Goal: Information Seeking & Learning: Learn about a topic

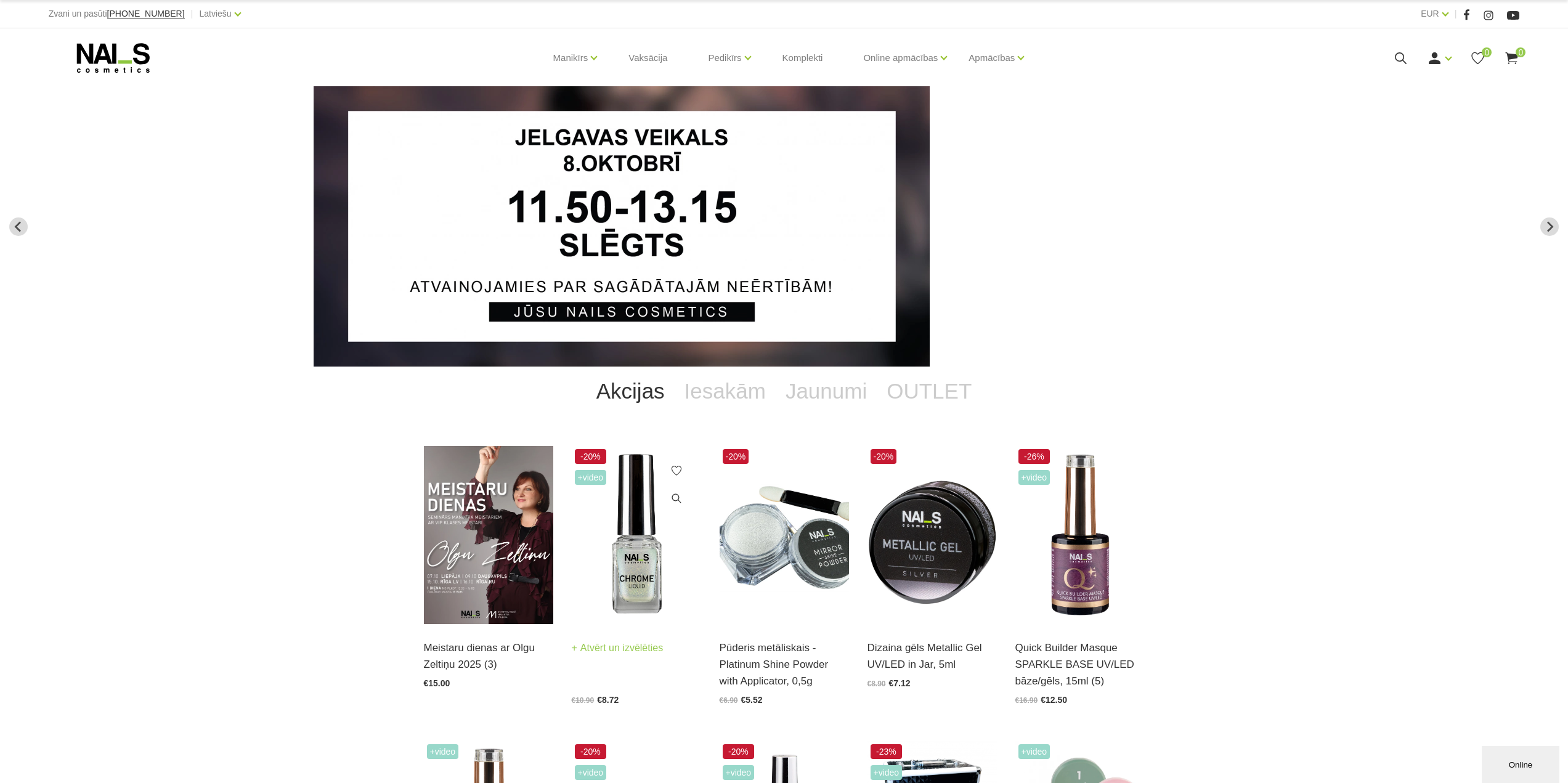
click at [628, 579] on img at bounding box center [636, 534] width 129 height 178
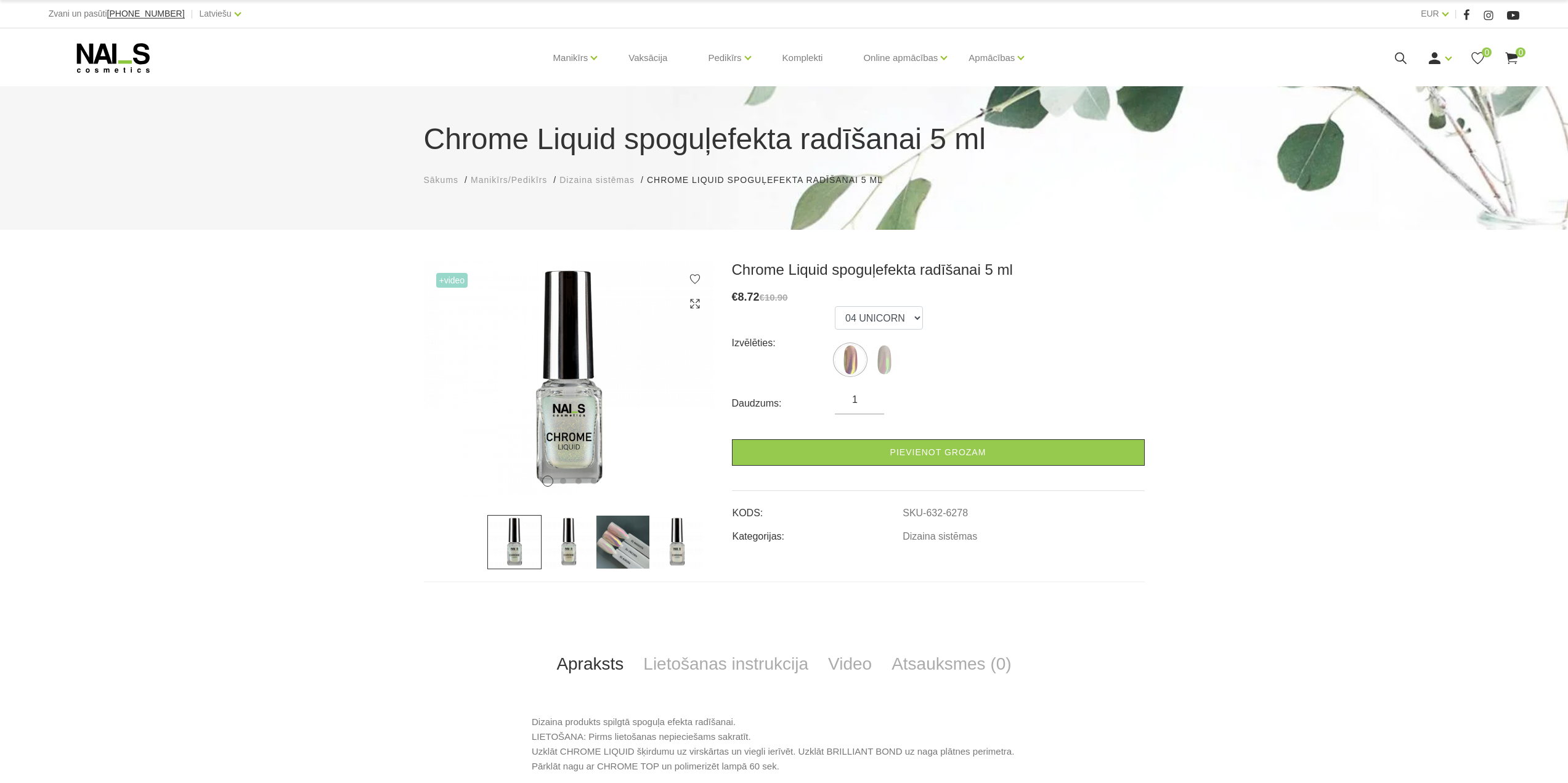
click at [608, 550] on img at bounding box center [622, 542] width 54 height 54
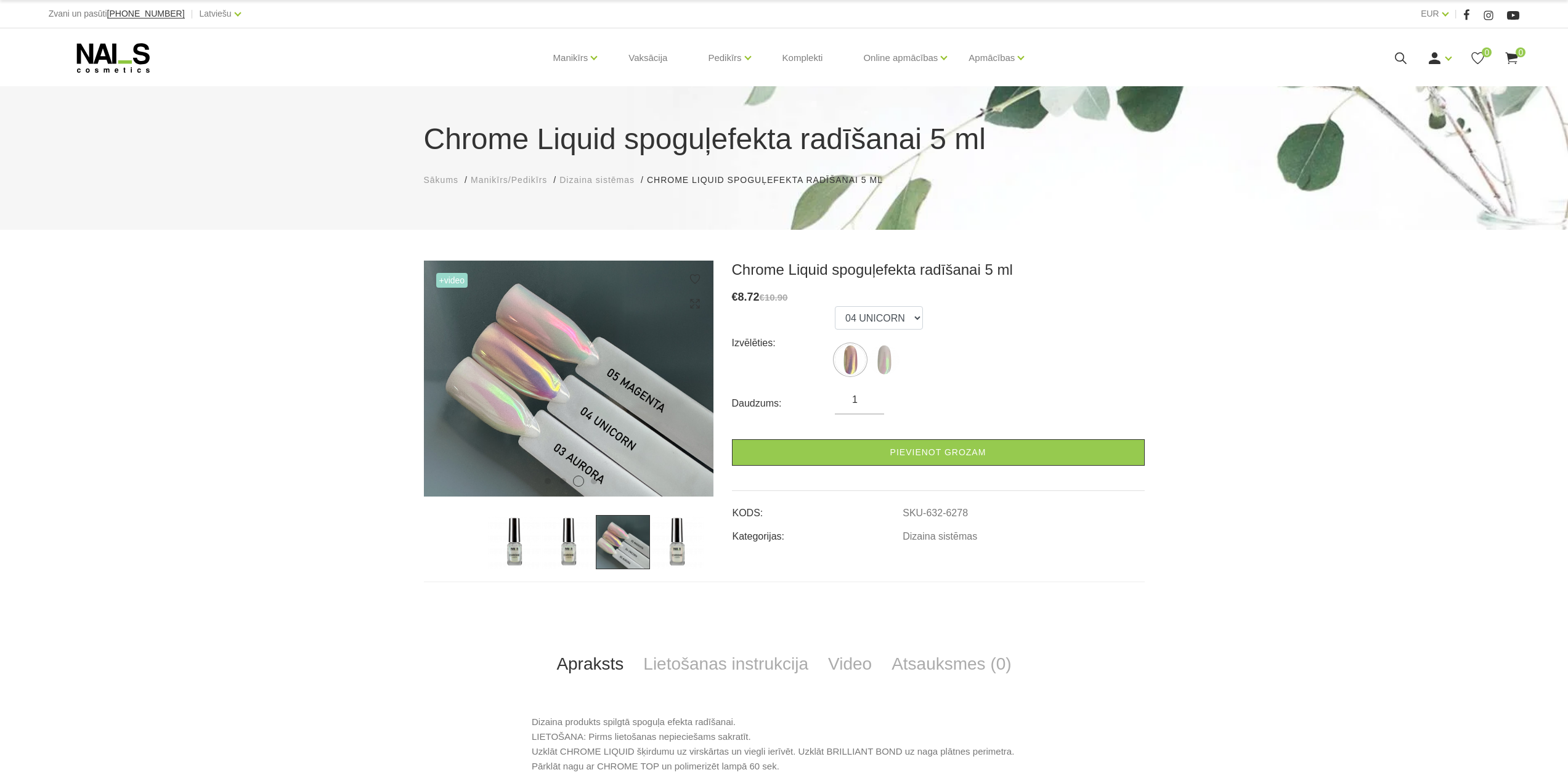
click at [569, 550] on img at bounding box center [568, 542] width 54 height 54
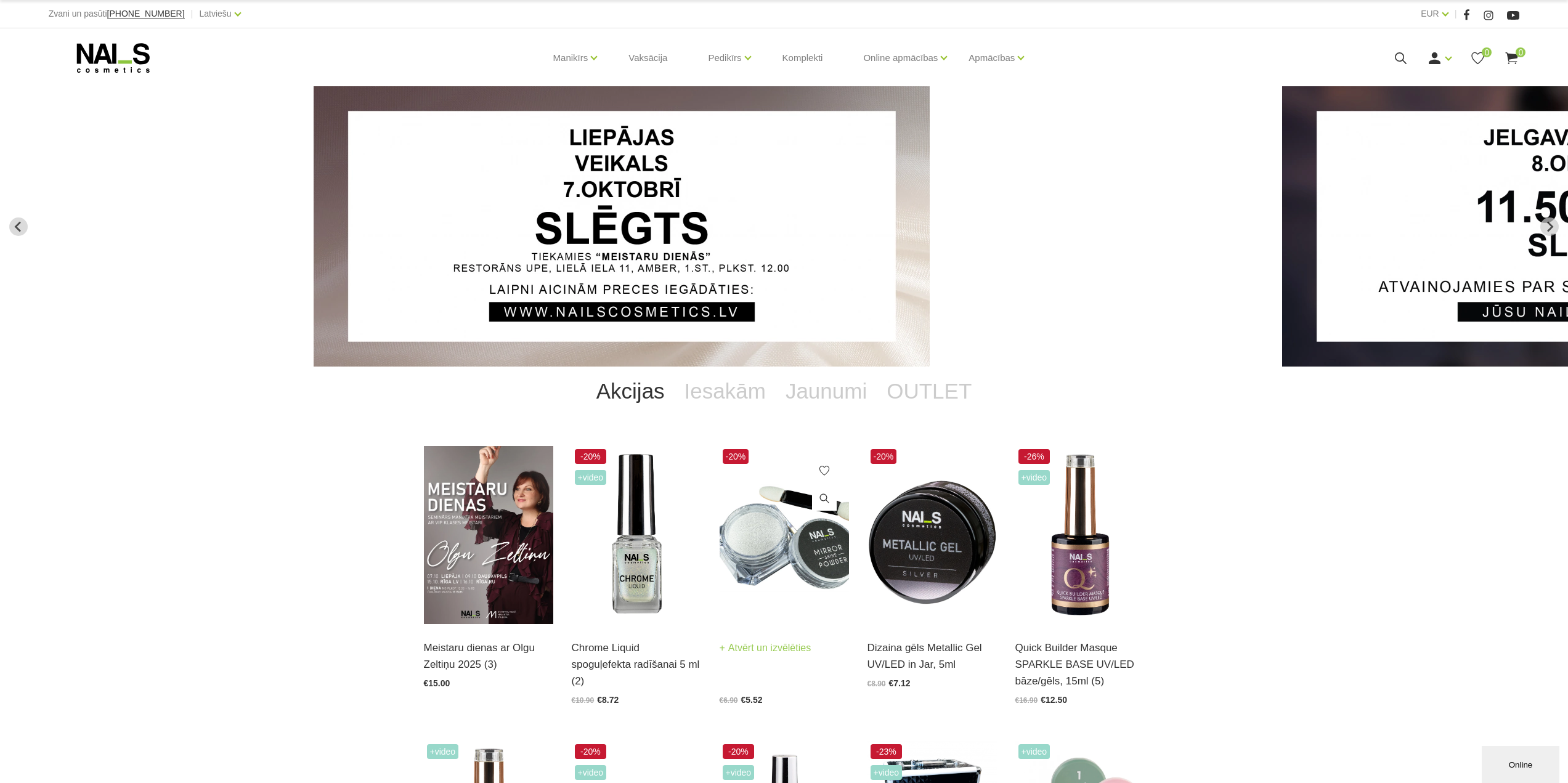
click at [760, 564] on img at bounding box center [784, 534] width 129 height 178
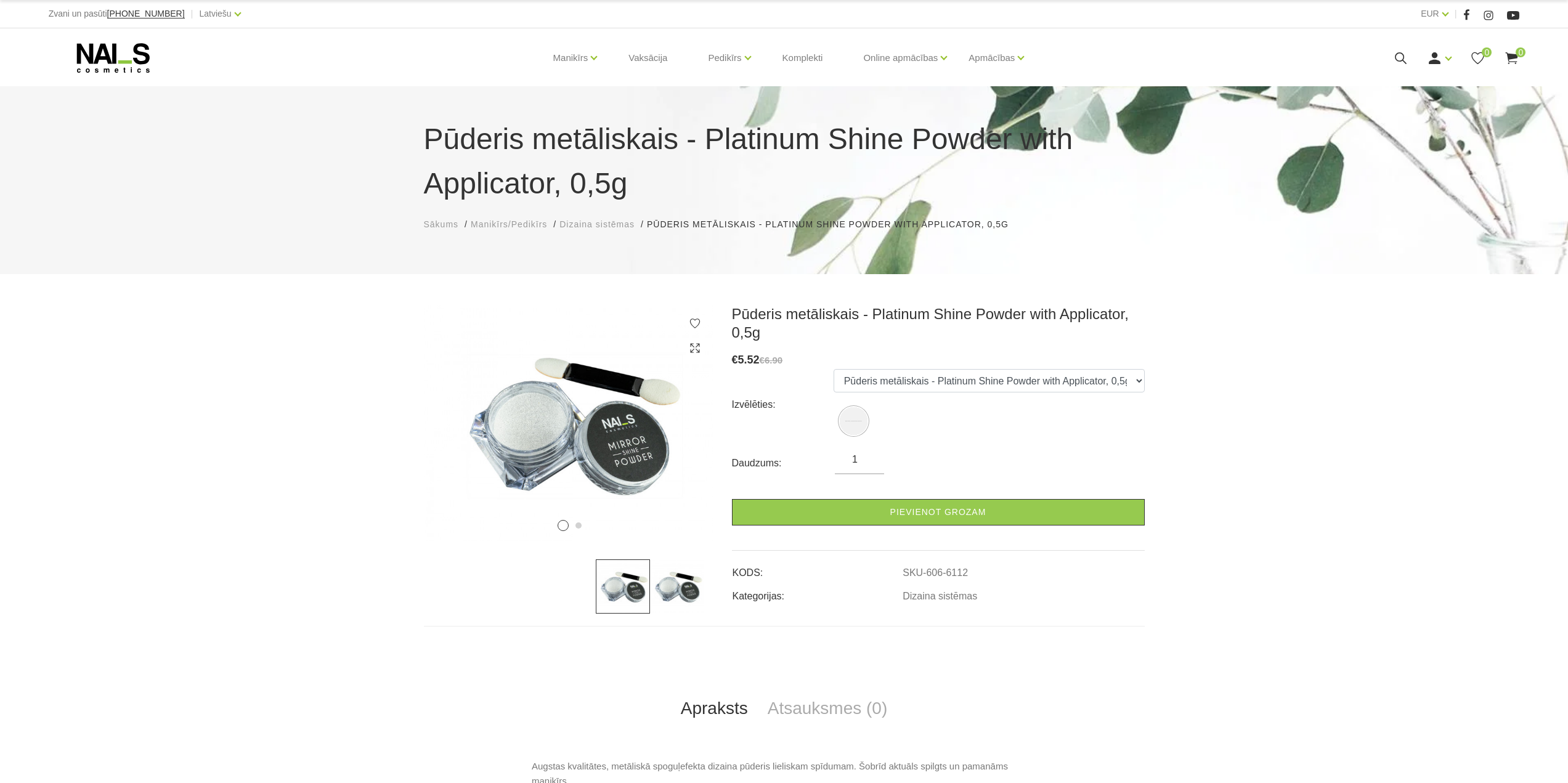
click at [673, 595] on img at bounding box center [677, 586] width 54 height 54
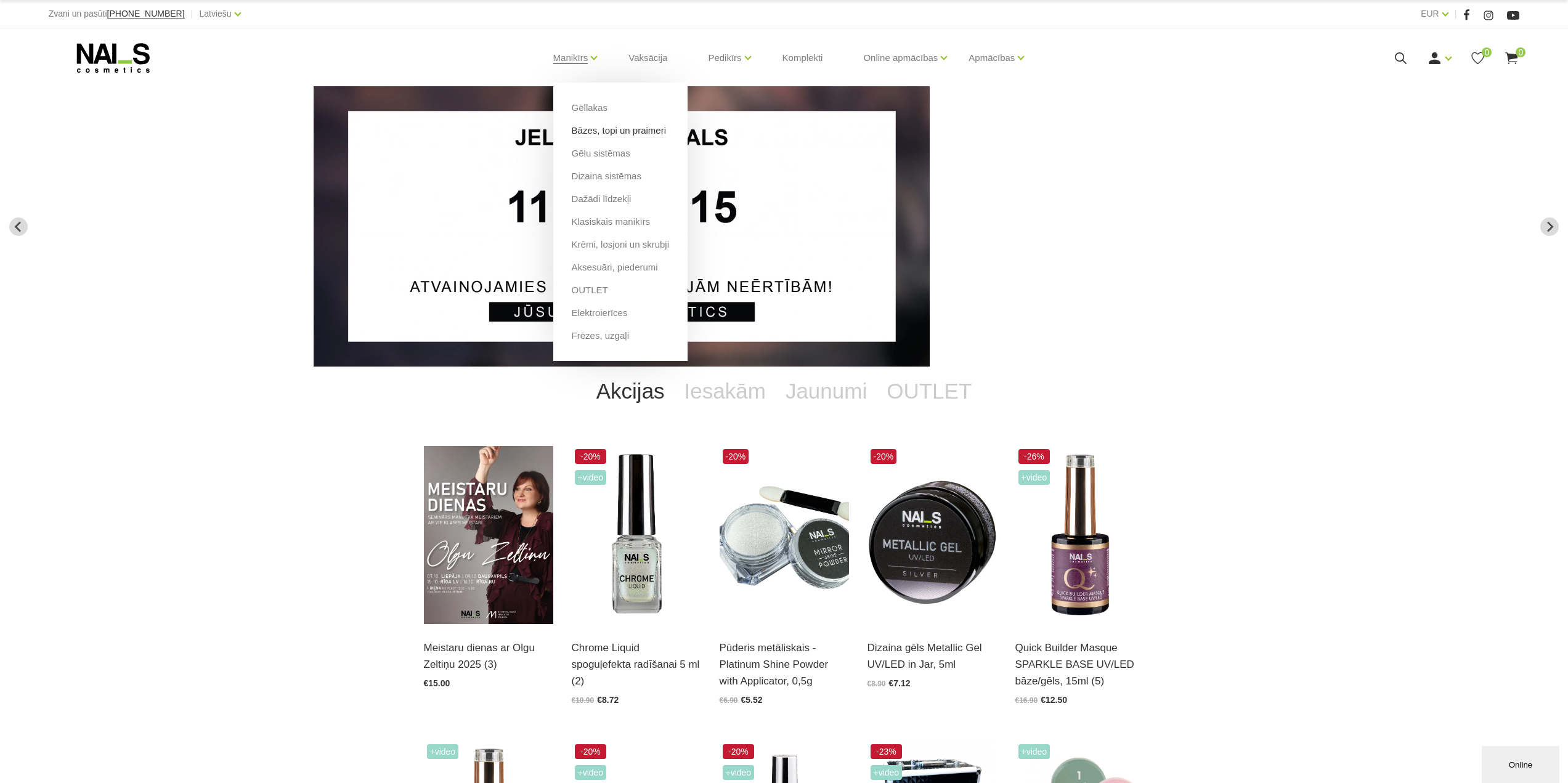
click at [597, 136] on link "Bāzes, topi un praimeri" at bounding box center [619, 131] width 94 height 13
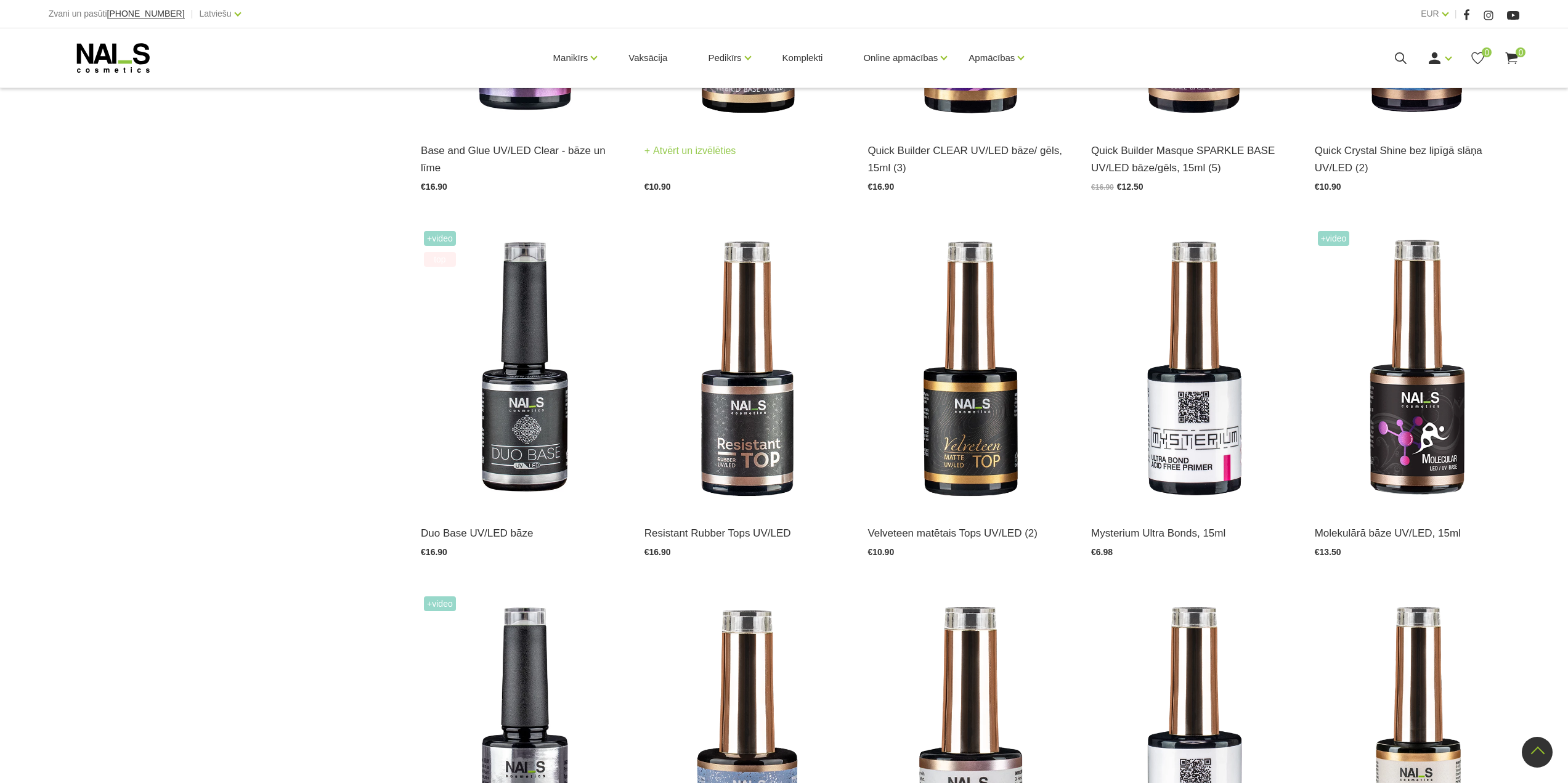
scroll to position [924, 0]
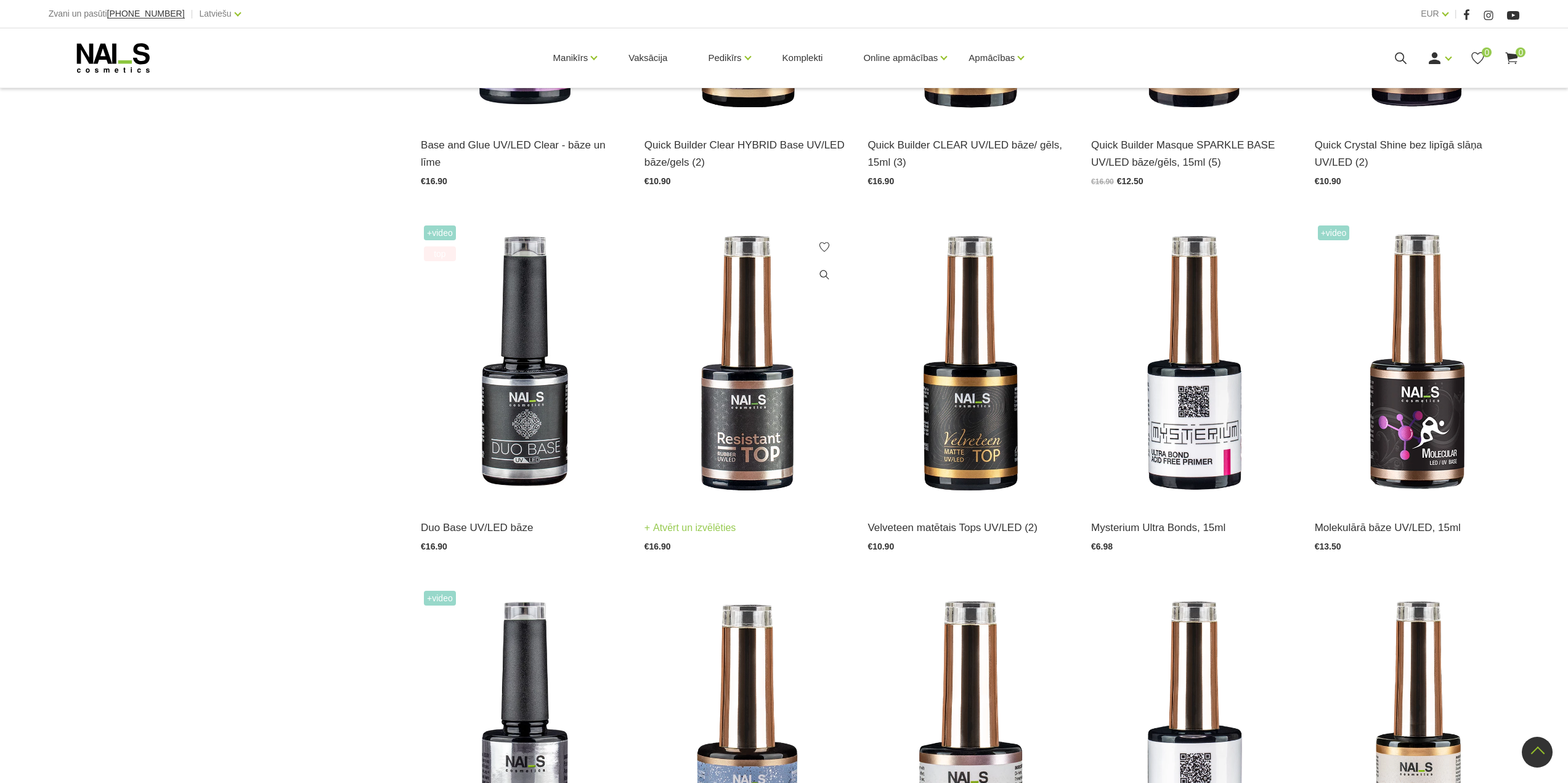
click at [736, 457] on img at bounding box center [747, 362] width 205 height 281
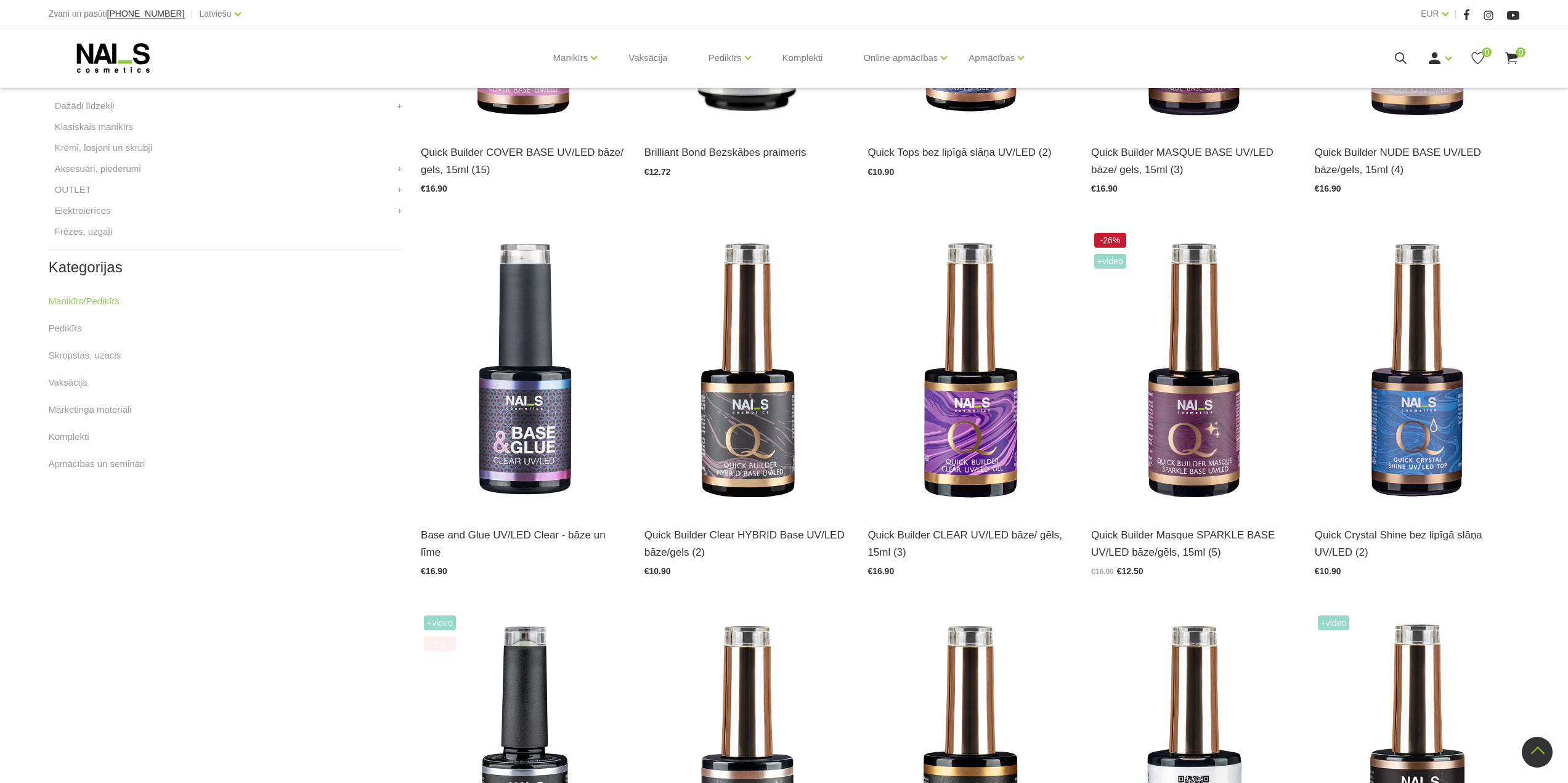
scroll to position [370, 0]
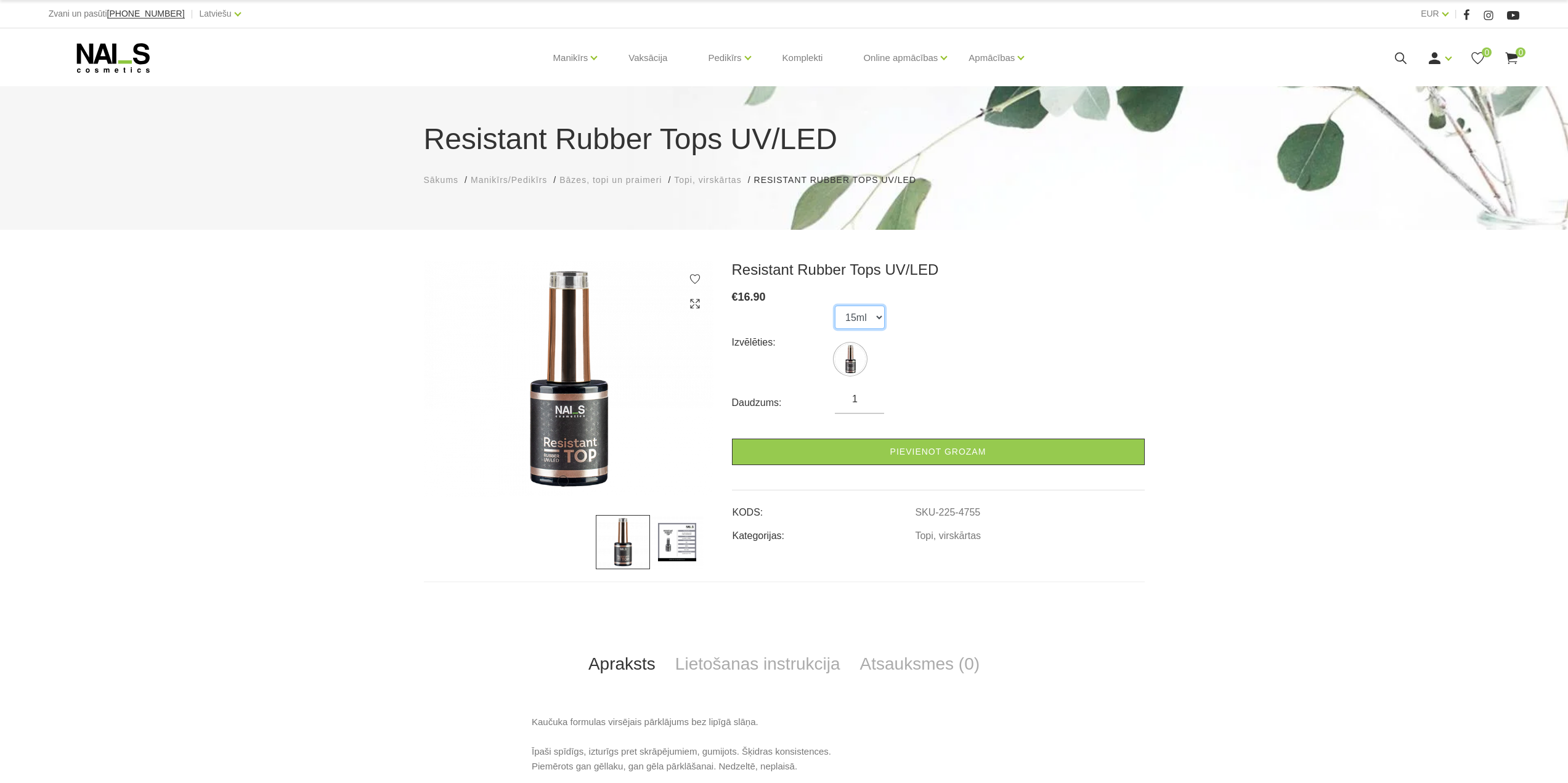
click at [873, 317] on select "15ml" at bounding box center [860, 317] width 50 height 24
click at [867, 319] on select "15ml" at bounding box center [860, 317] width 50 height 24
